Goal: Transaction & Acquisition: Purchase product/service

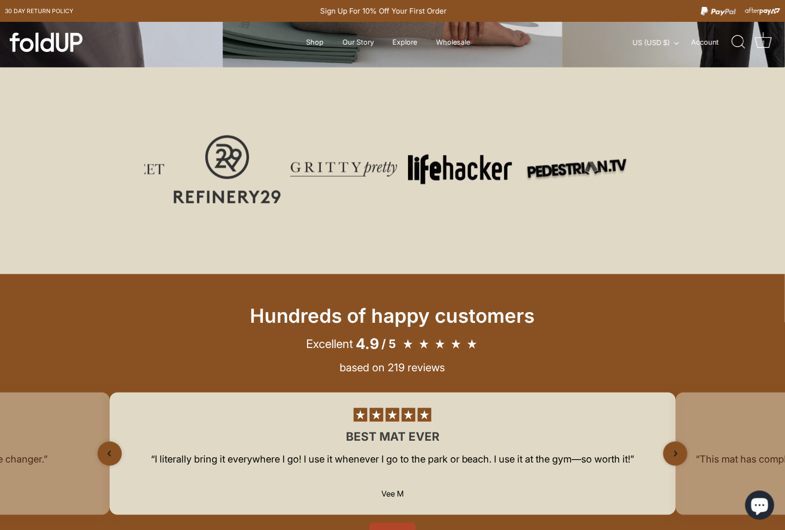
scroll to position [419, 0]
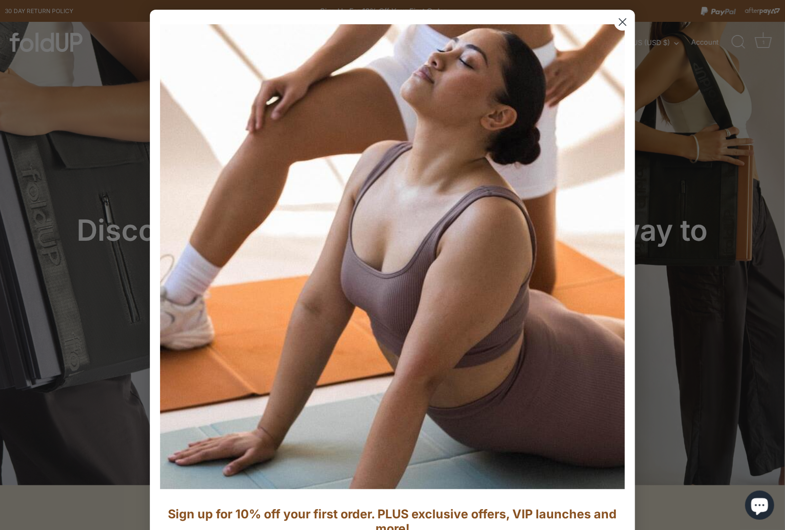
click at [523, 19] on circle "Close dialog" at bounding box center [623, 22] width 16 height 16
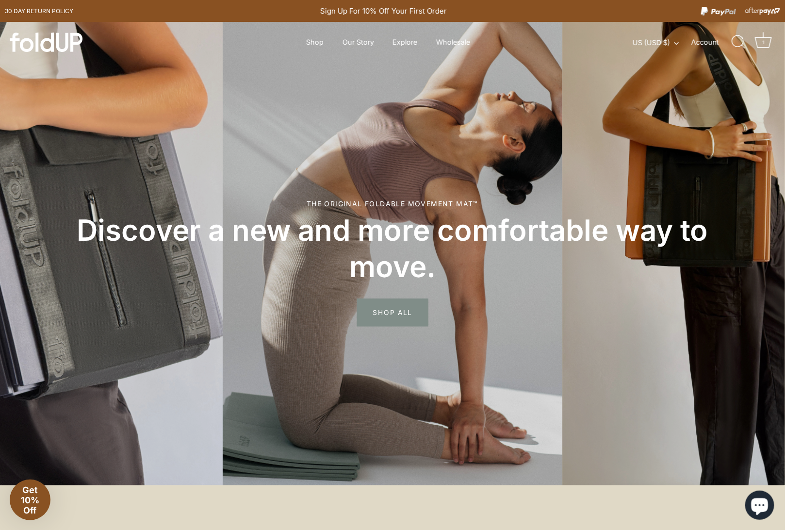
click at [408, 312] on span "SHOP ALL" at bounding box center [392, 312] width 71 height 28
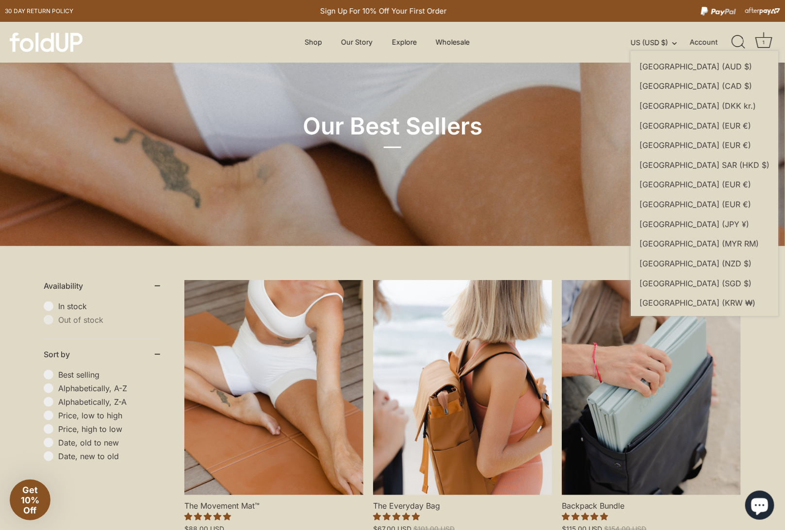
click at [663, 65] on span "[GEOGRAPHIC_DATA]" at bounding box center [679, 67] width 80 height 10
